Goal: Information Seeking & Learning: Learn about a topic

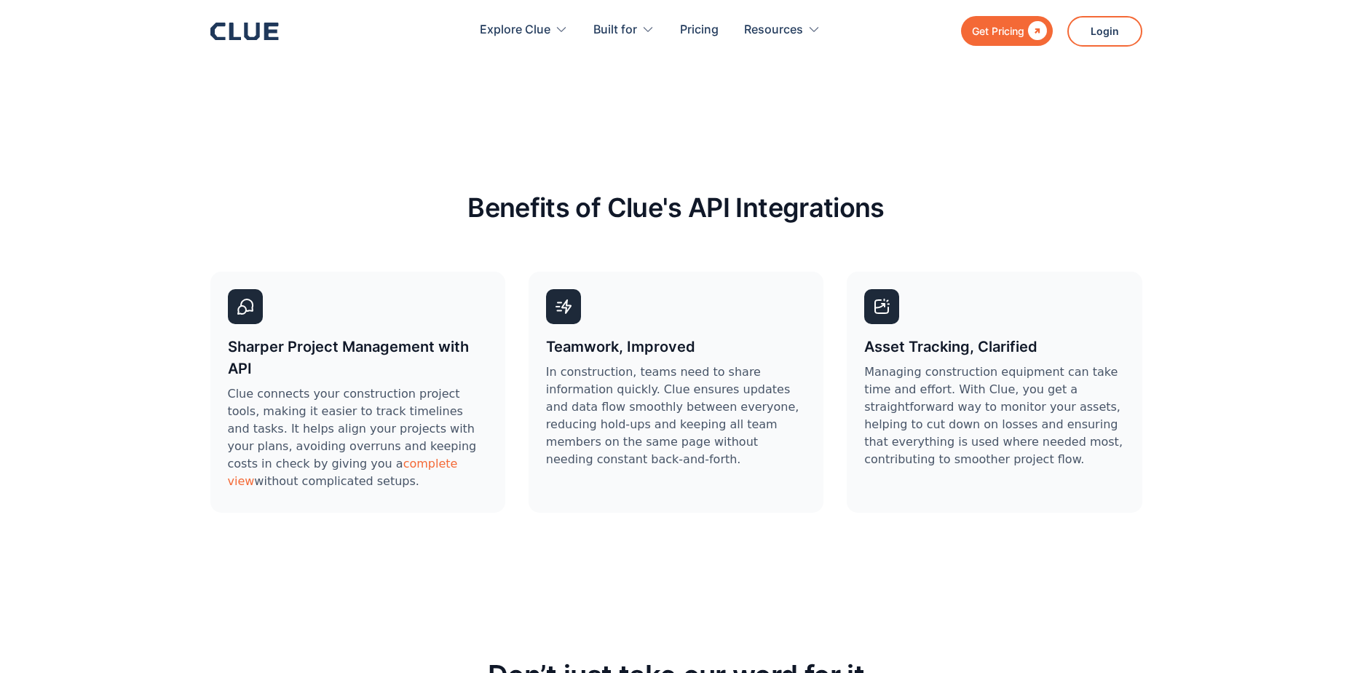
scroll to position [4322, 0]
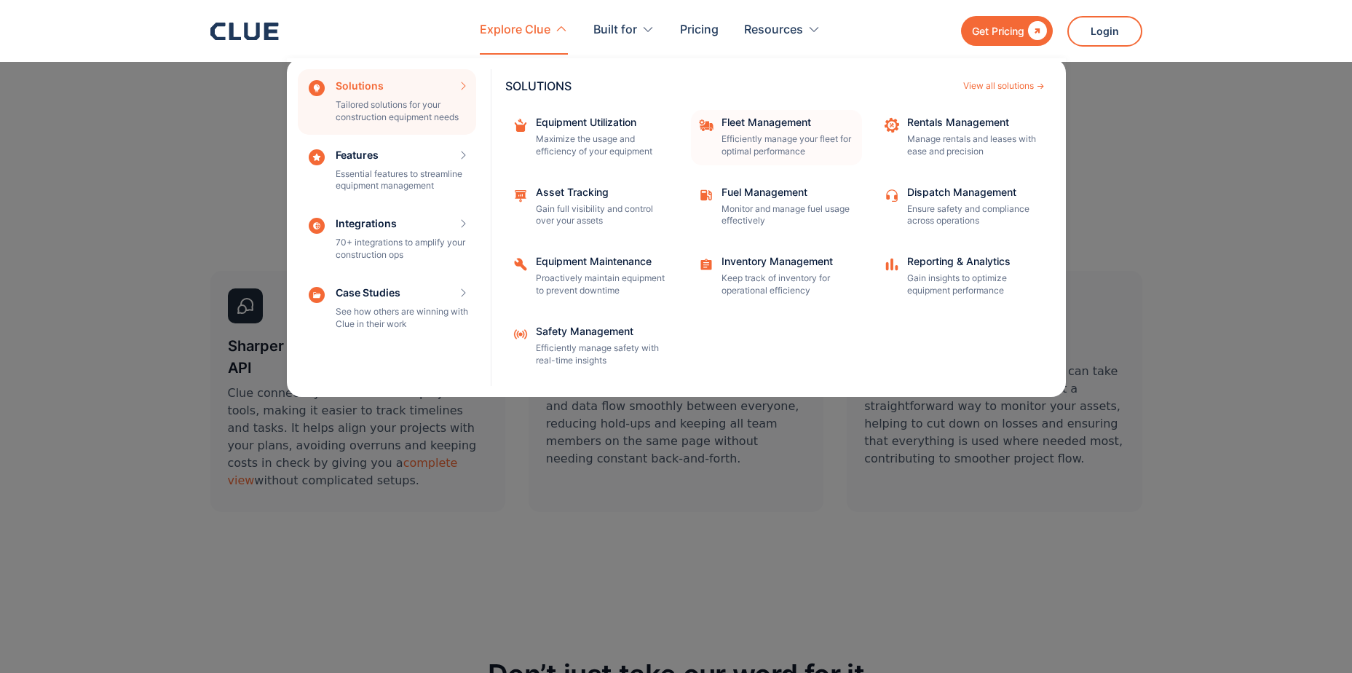
click at [783, 133] on p "Efficiently manage your fleet for optimal performance" at bounding box center [787, 145] width 131 height 25
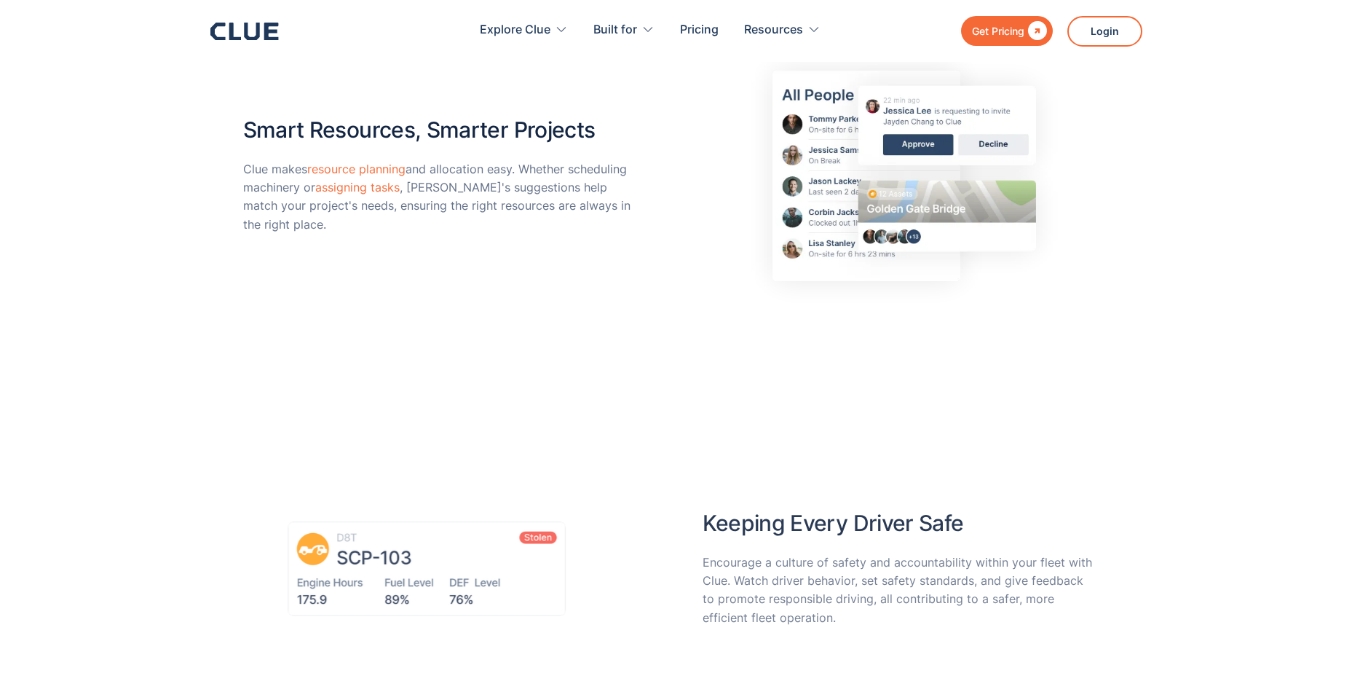
scroll to position [3151, 0]
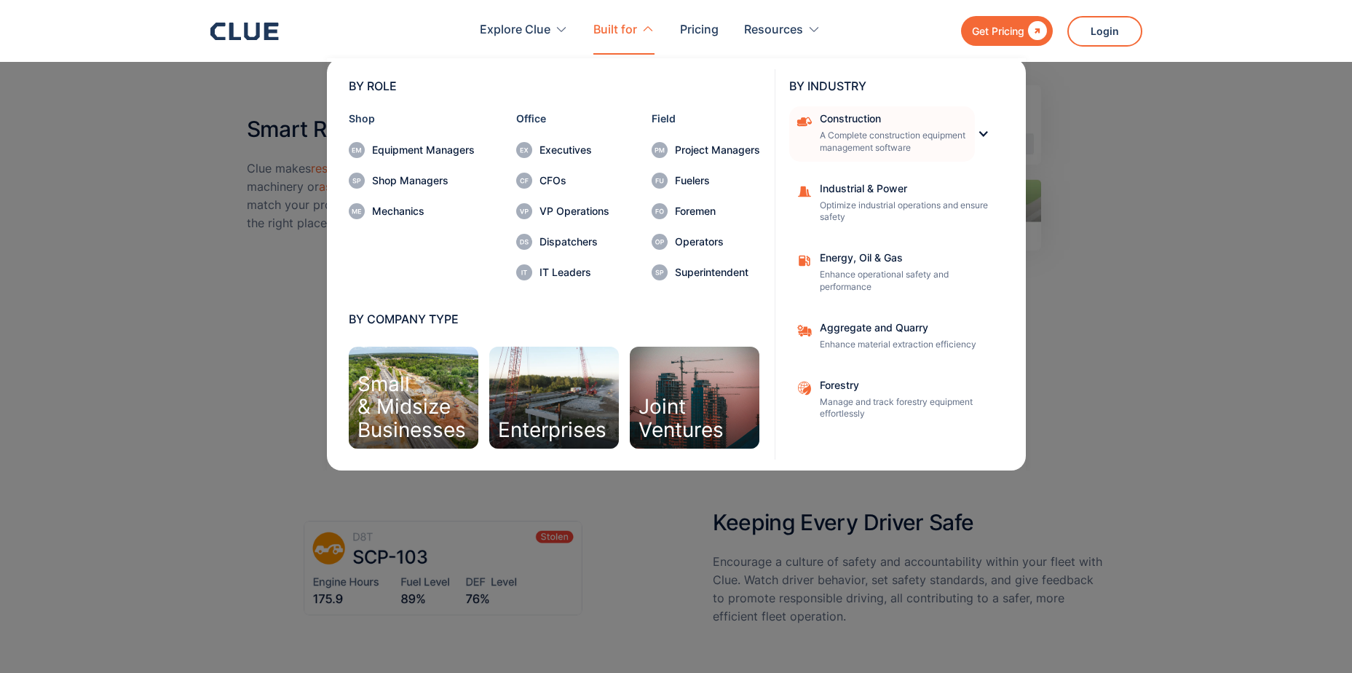
click at [928, 130] on p "A Complete construction equipment management software" at bounding box center [893, 142] width 146 height 25
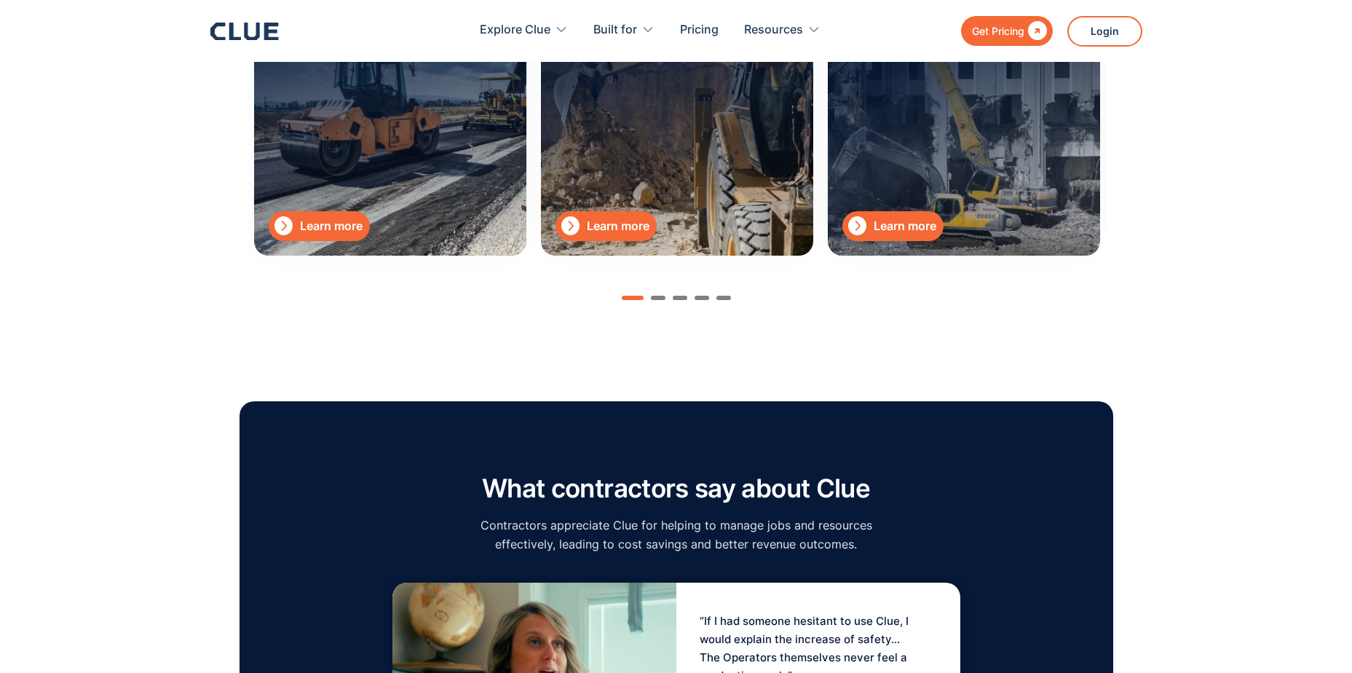
scroll to position [4837, 0]
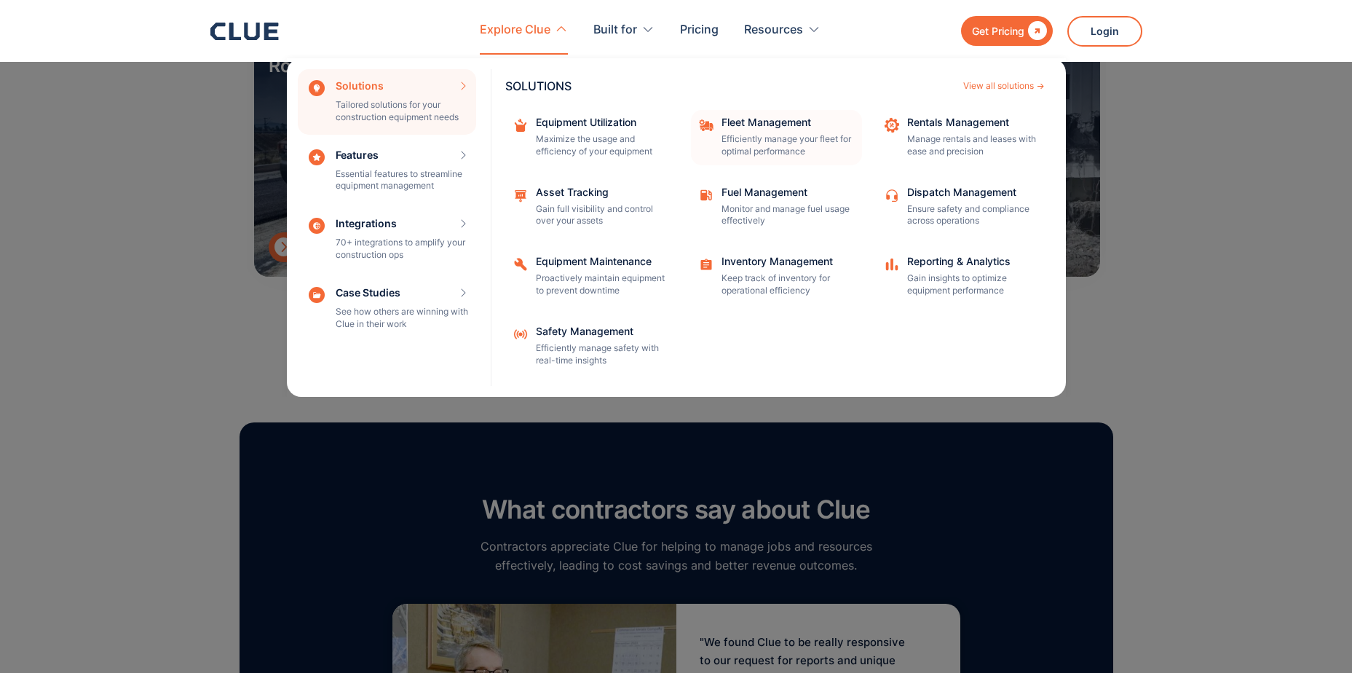
click at [740, 118] on div "Fleet Management" at bounding box center [787, 122] width 131 height 10
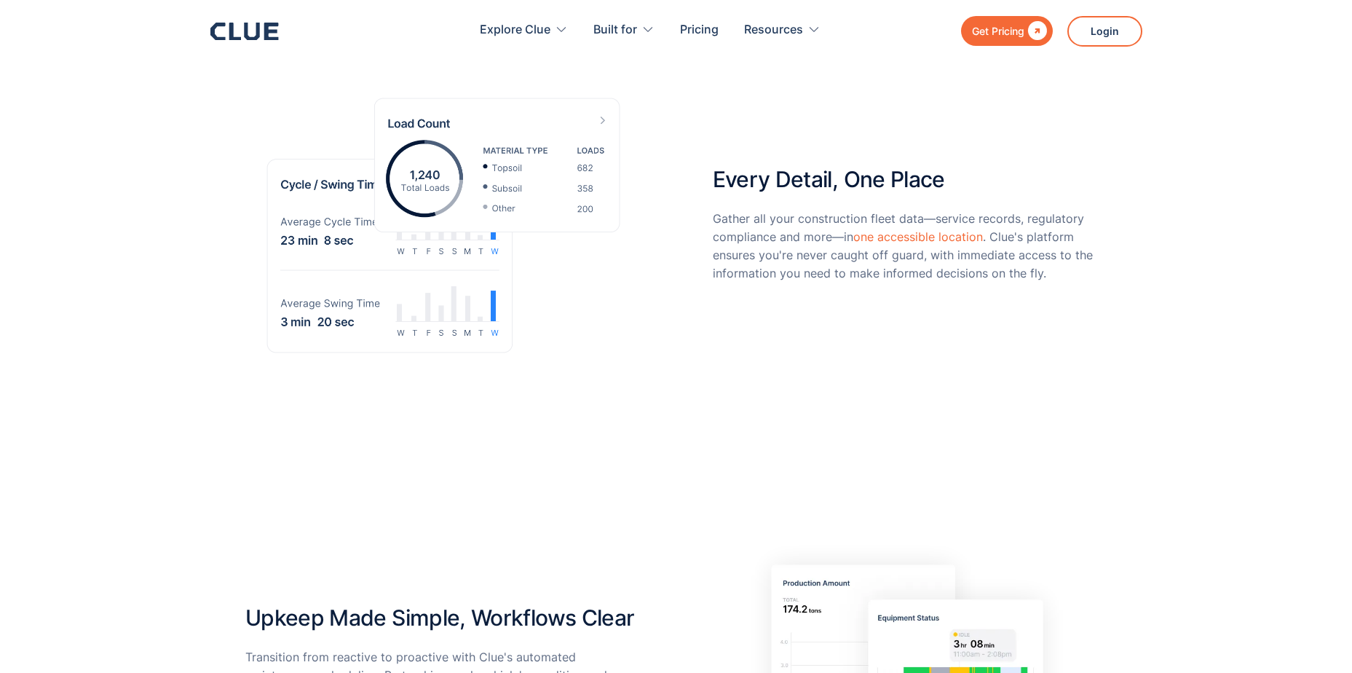
scroll to position [568, 0]
